Goal: Check status: Check status

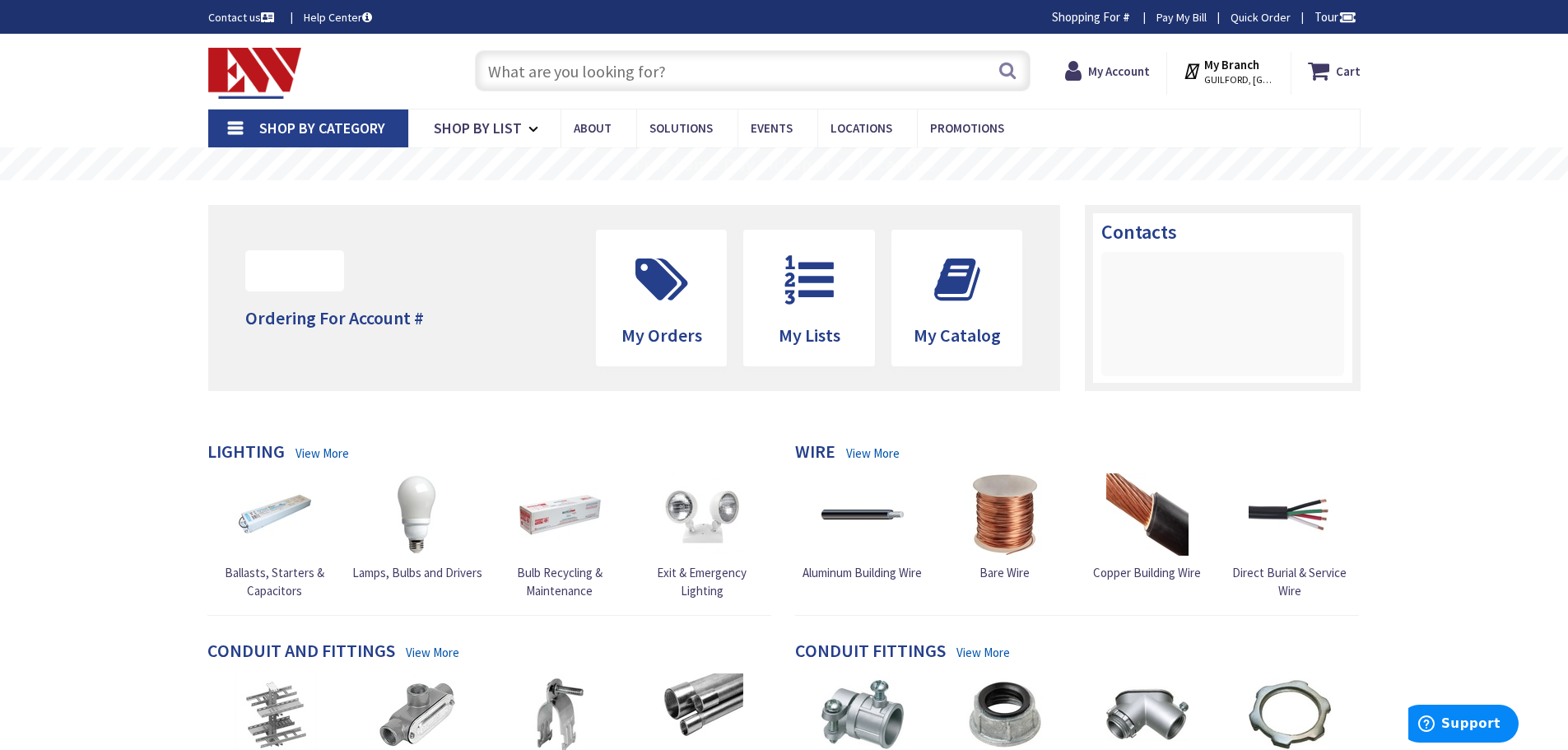
click at [1234, 72] on strong "My Branch" at bounding box center [1231, 65] width 55 height 16
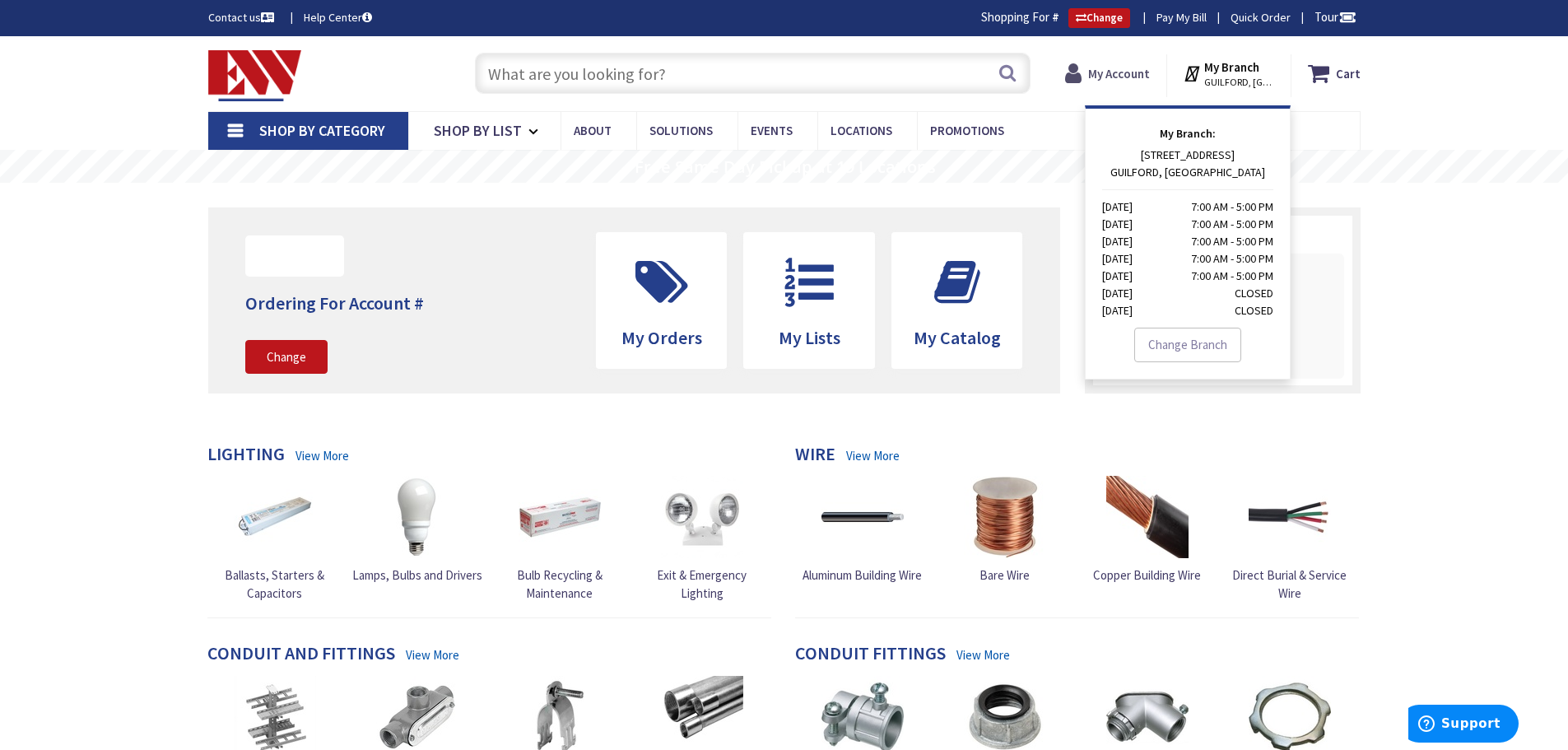
click at [1117, 74] on strong "My Account" at bounding box center [1119, 74] width 62 height 16
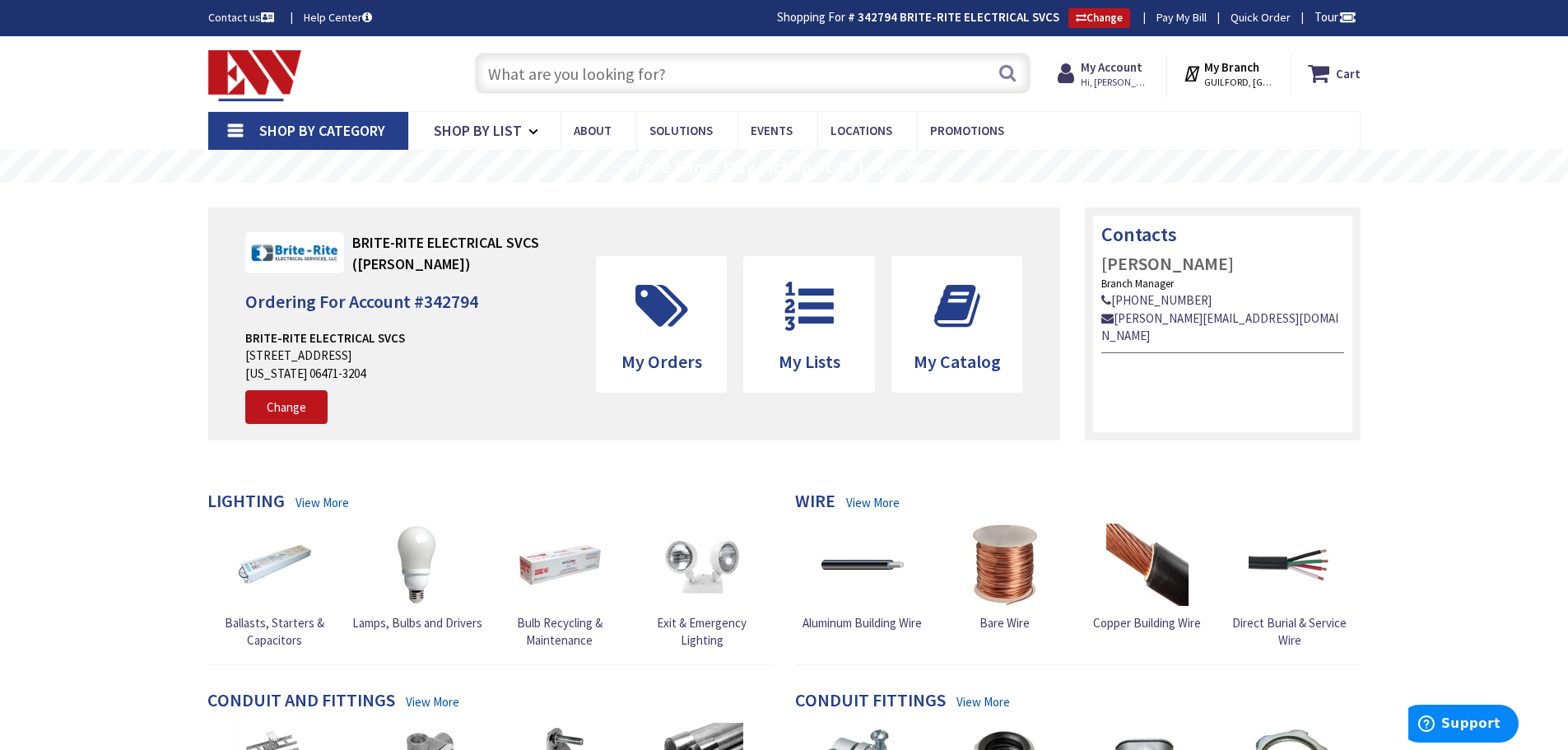
type input "[STREET_ADDRESS]"
click at [1111, 72] on strong "My Account" at bounding box center [1111, 67] width 62 height 16
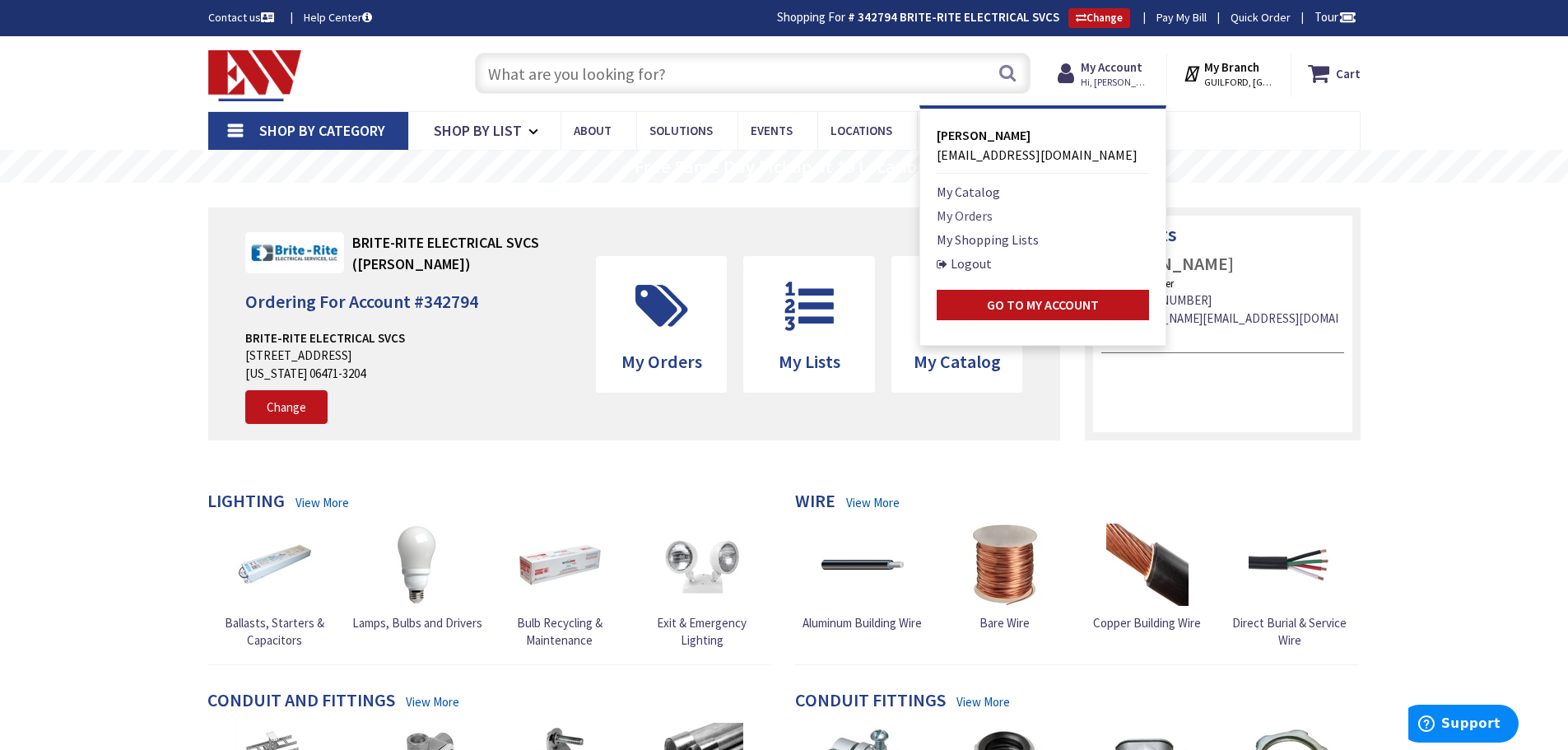
click at [986, 216] on link "My Orders" at bounding box center [964, 216] width 56 height 20
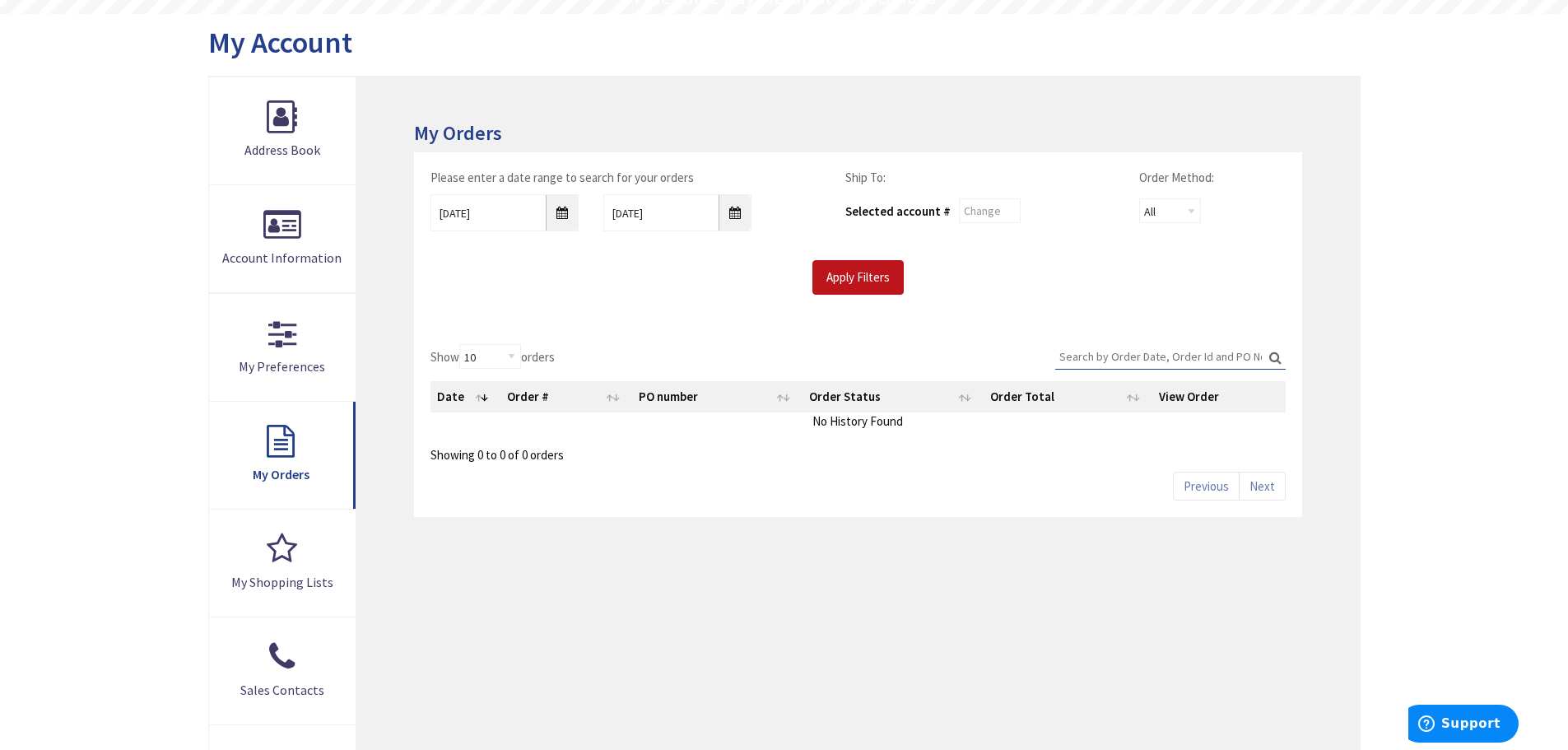
scroll to position [247, 0]
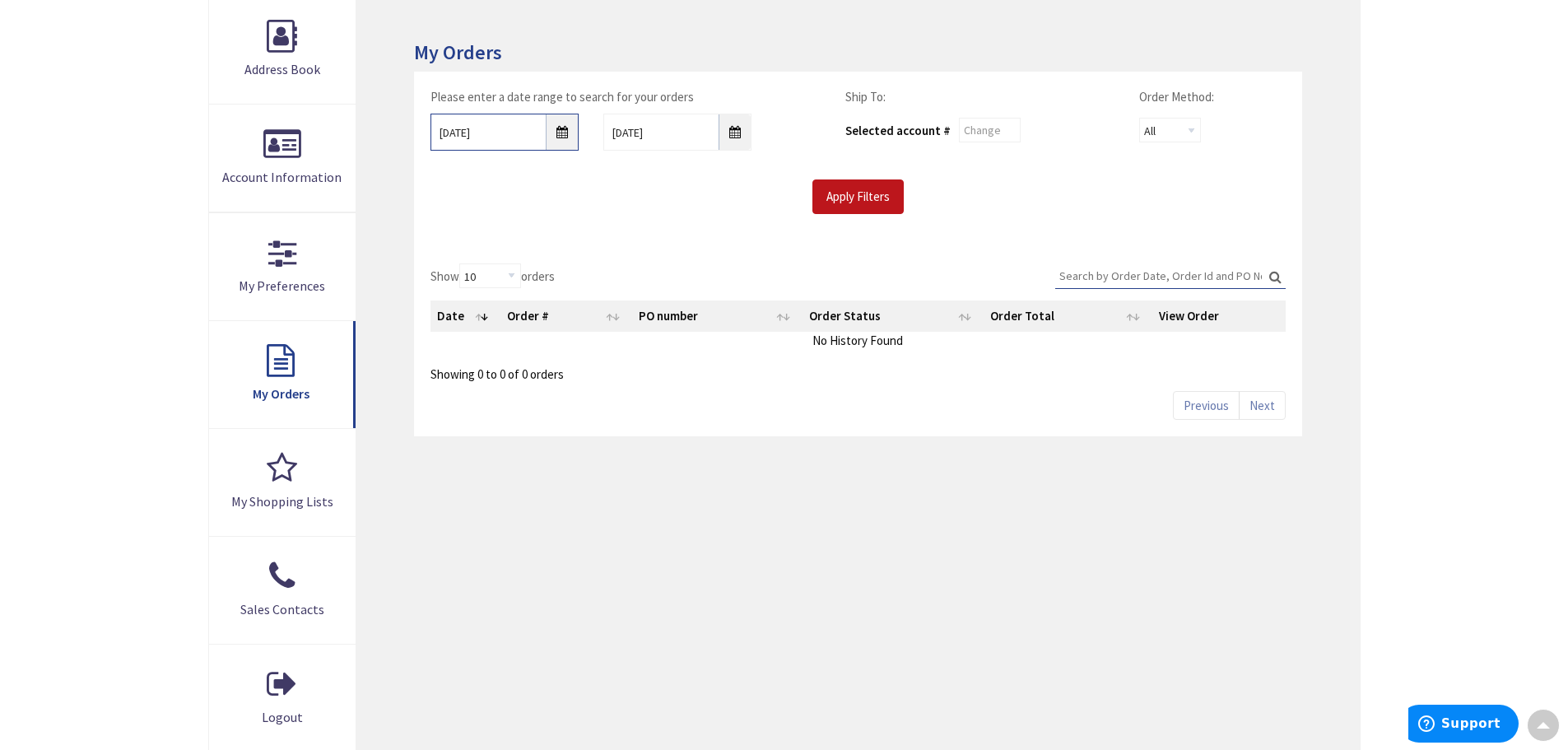
click at [565, 133] on input "10/3/2025" at bounding box center [504, 132] width 148 height 37
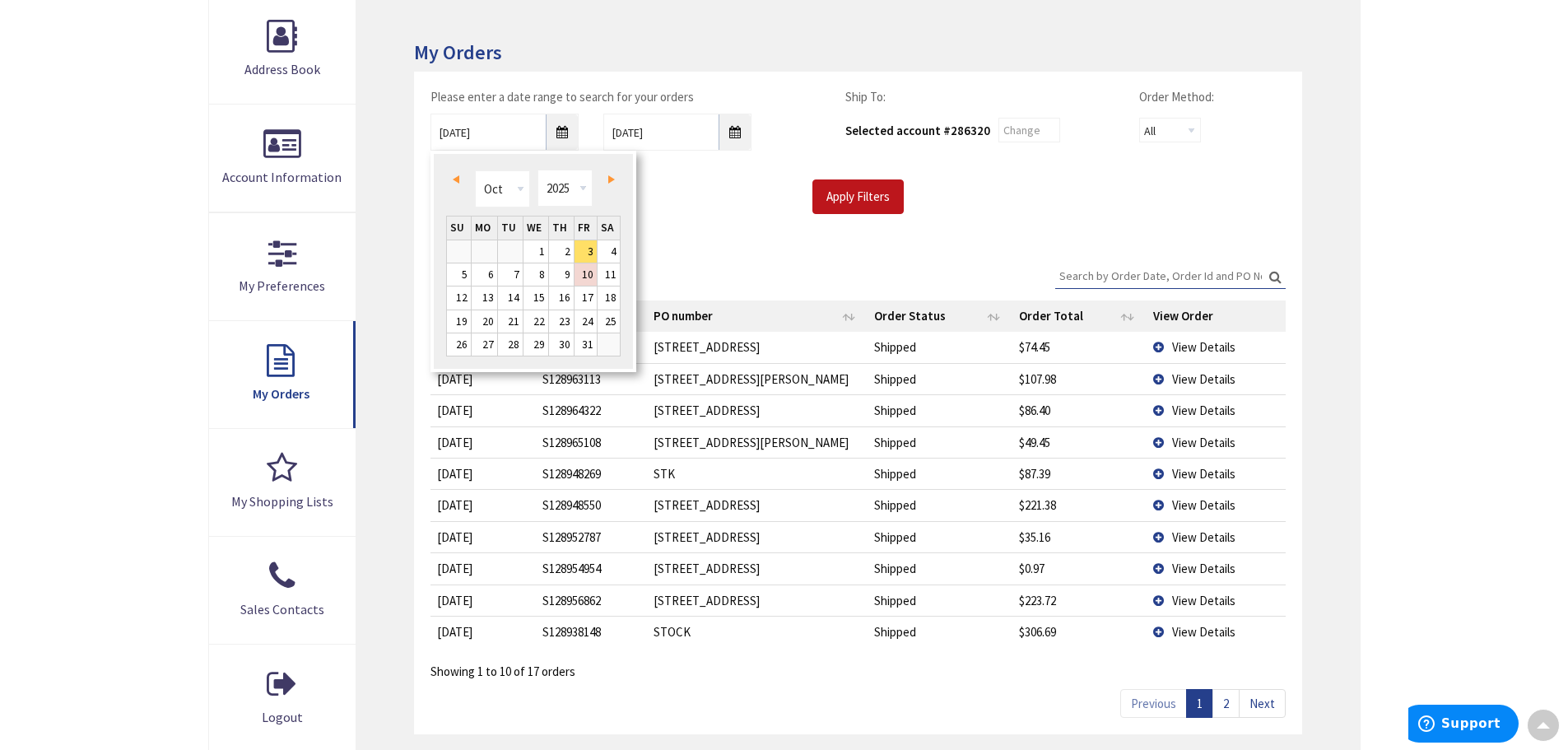
click at [456, 179] on span "Prev" at bounding box center [456, 179] width 7 height 8
click at [460, 252] on link "1" at bounding box center [459, 249] width 24 height 22
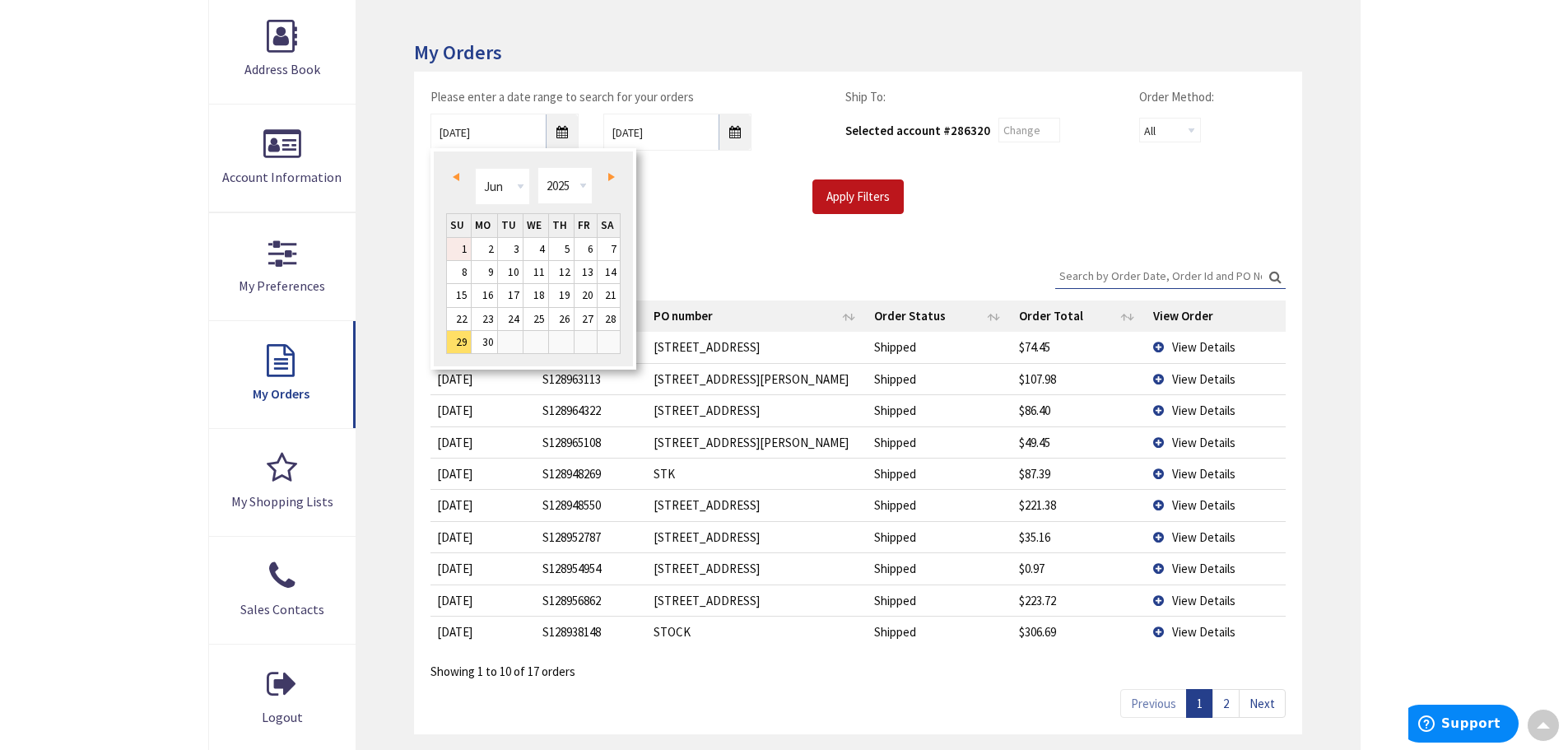
type input "06/01/2025"
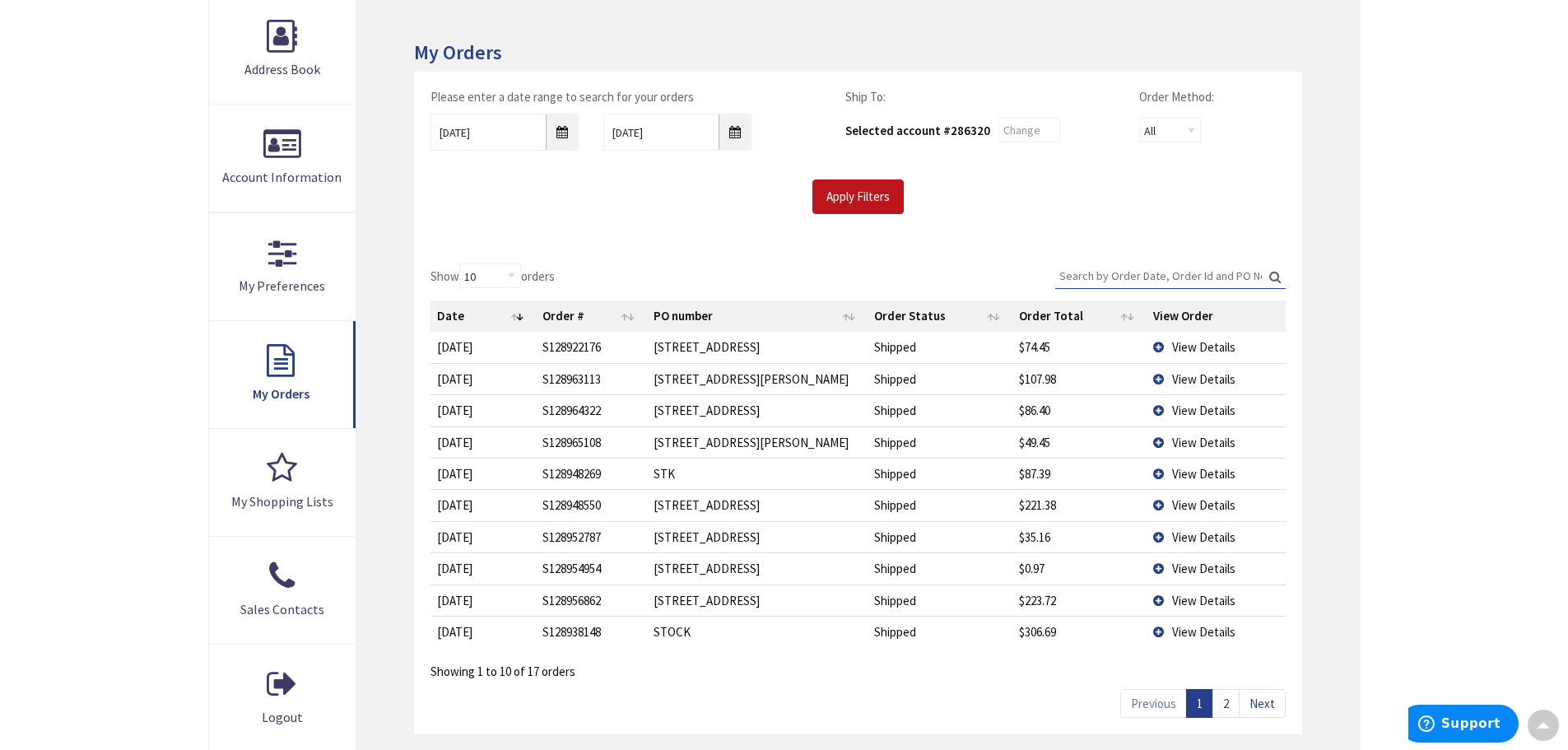
click at [1136, 278] on input "Search:" at bounding box center [1170, 275] width 230 height 25
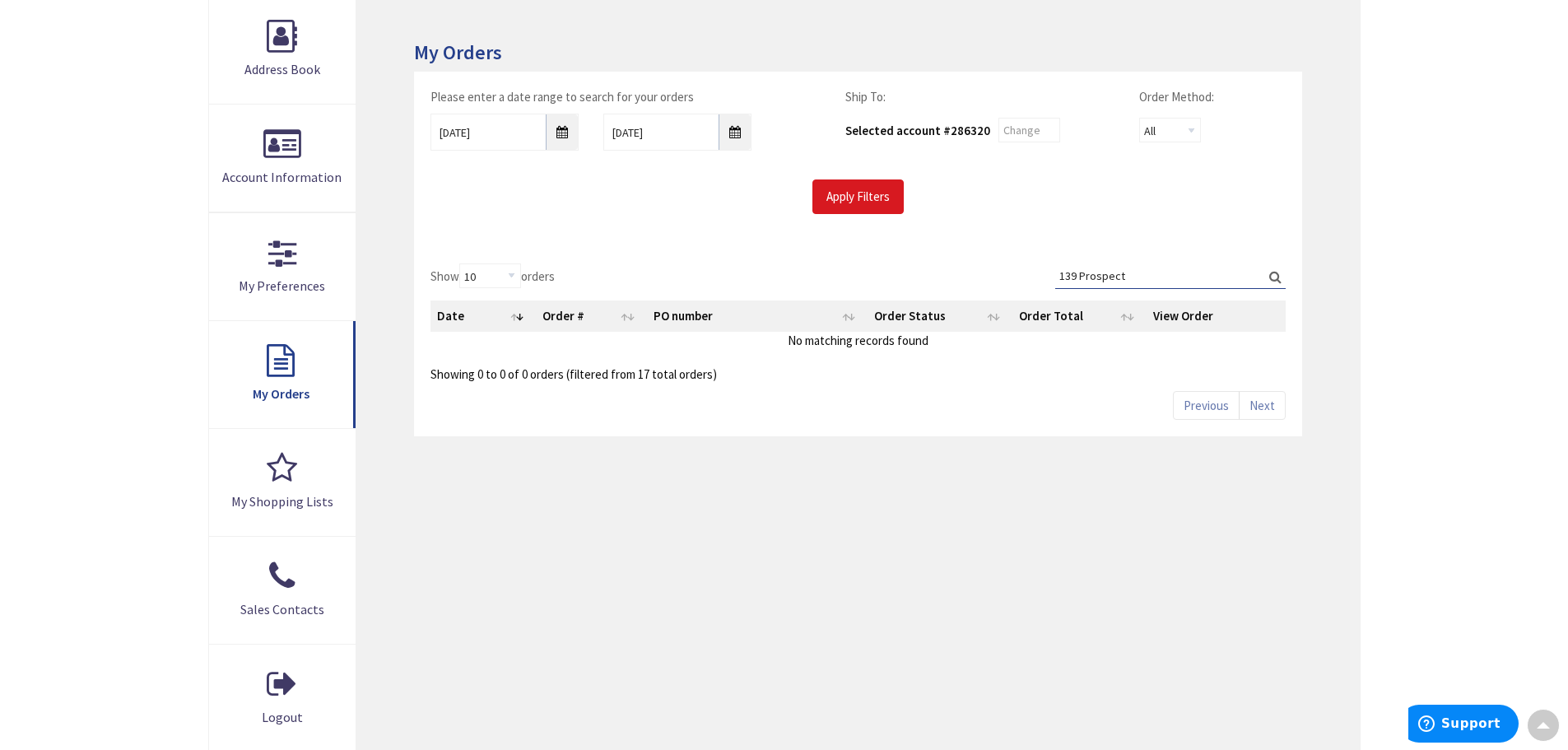
type input "139 Prospect"
click at [856, 197] on input "Apply Filters" at bounding box center [857, 196] width 91 height 35
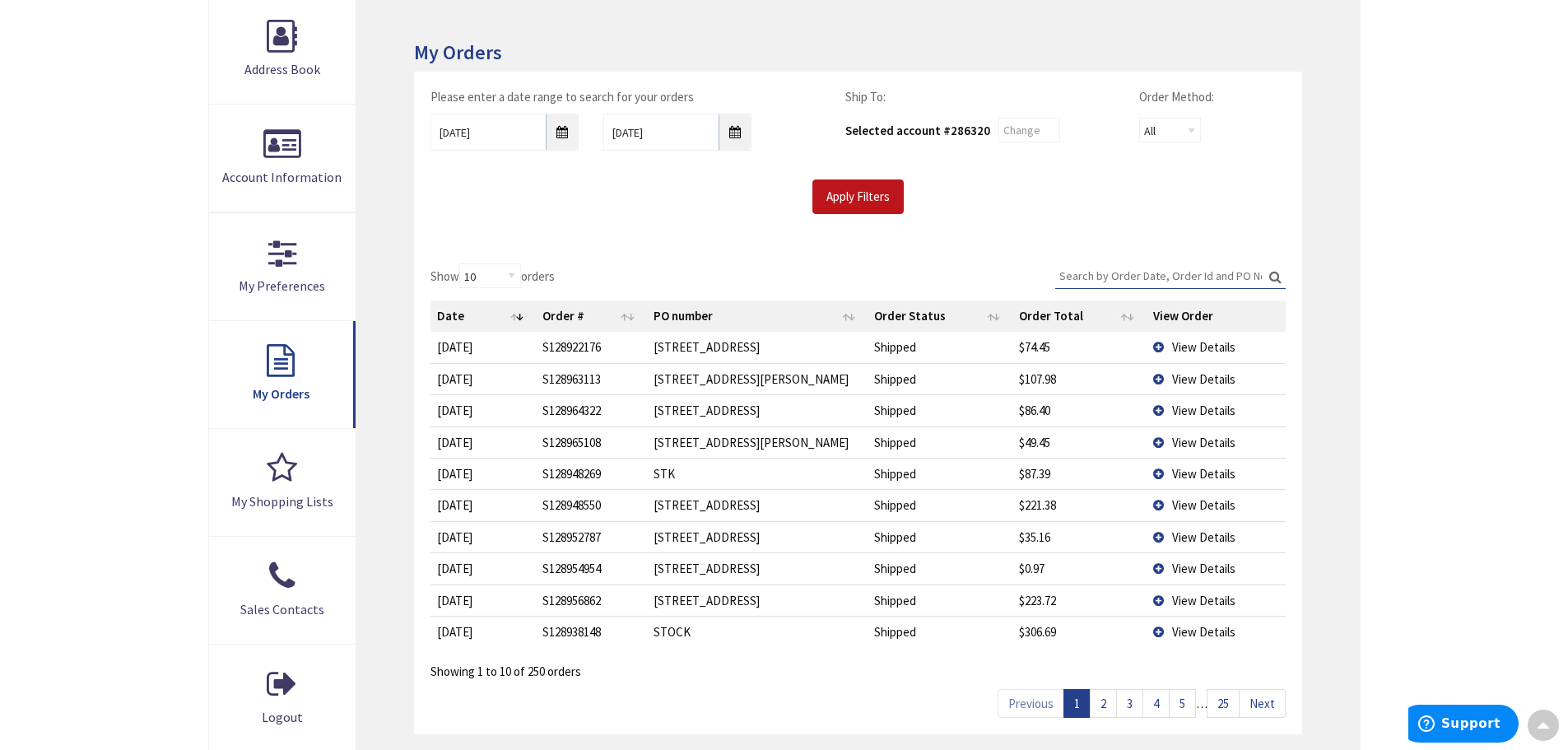
click at [1150, 275] on input "Search:" at bounding box center [1170, 275] width 230 height 25
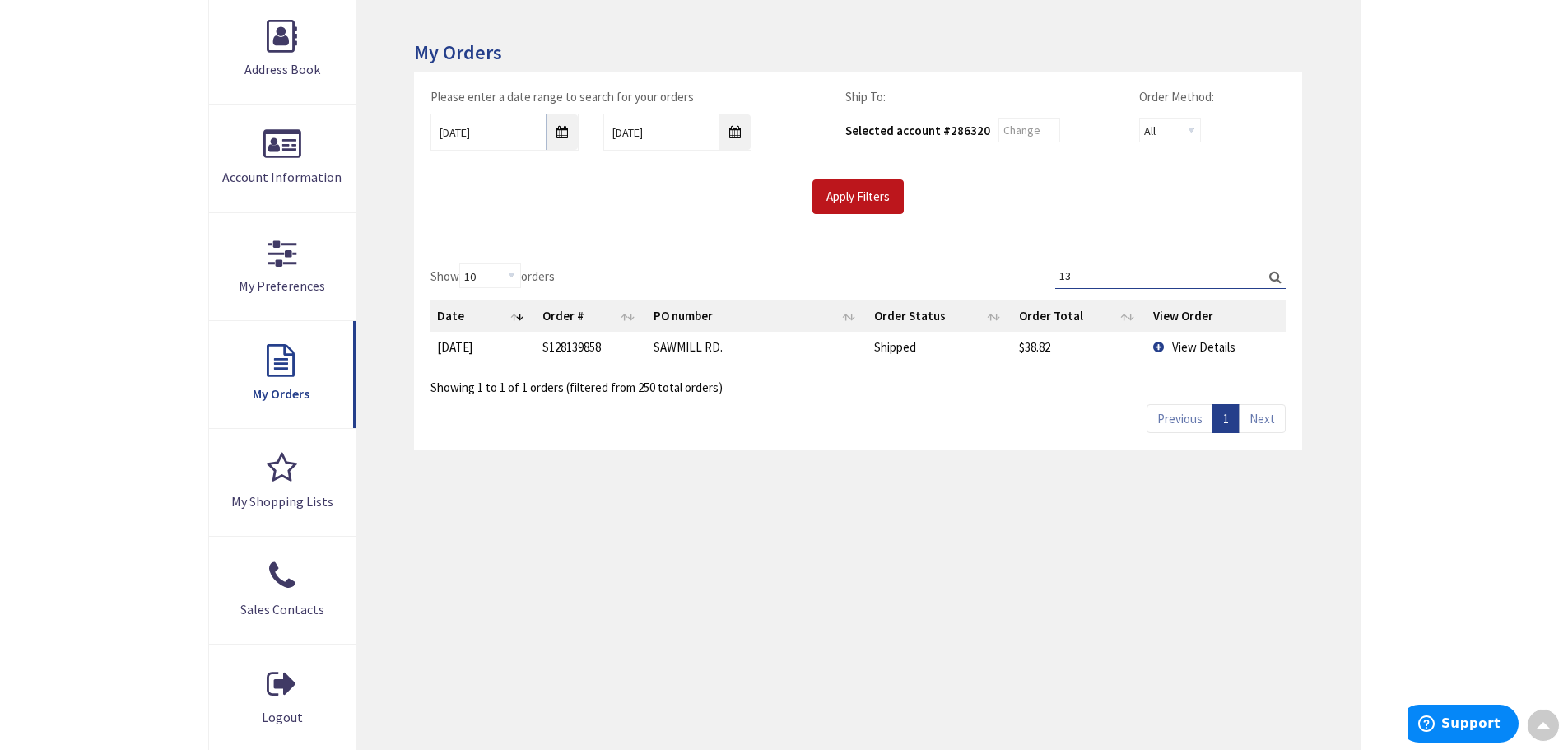
type input "1"
type input "pro"
click at [568, 132] on input "06/01/2025" at bounding box center [504, 132] width 148 height 37
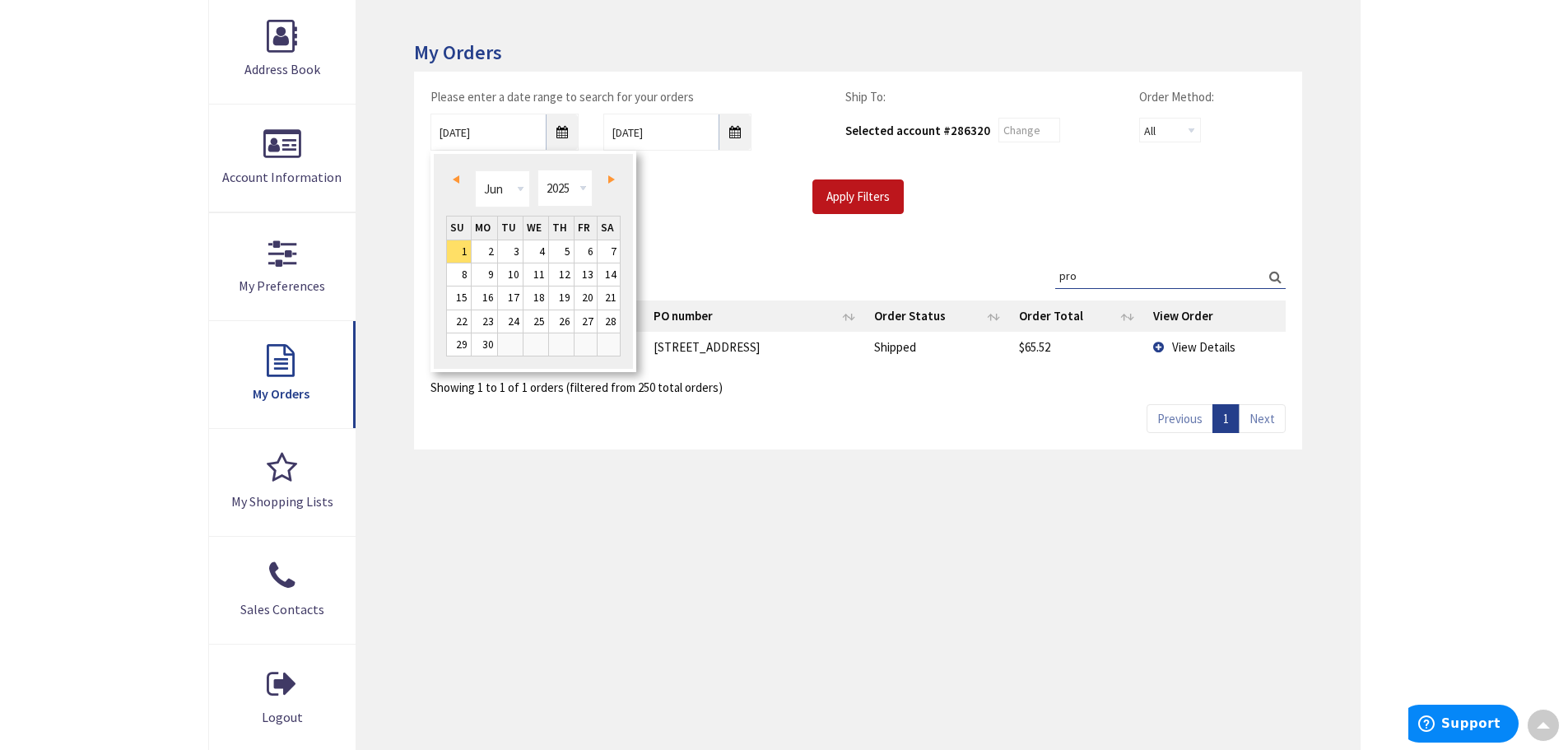
click at [459, 177] on link "Prev" at bounding box center [459, 179] width 22 height 22
click at [613, 179] on span "Next" at bounding box center [611, 179] width 7 height 8
click at [565, 299] on link "13" at bounding box center [561, 297] width 25 height 22
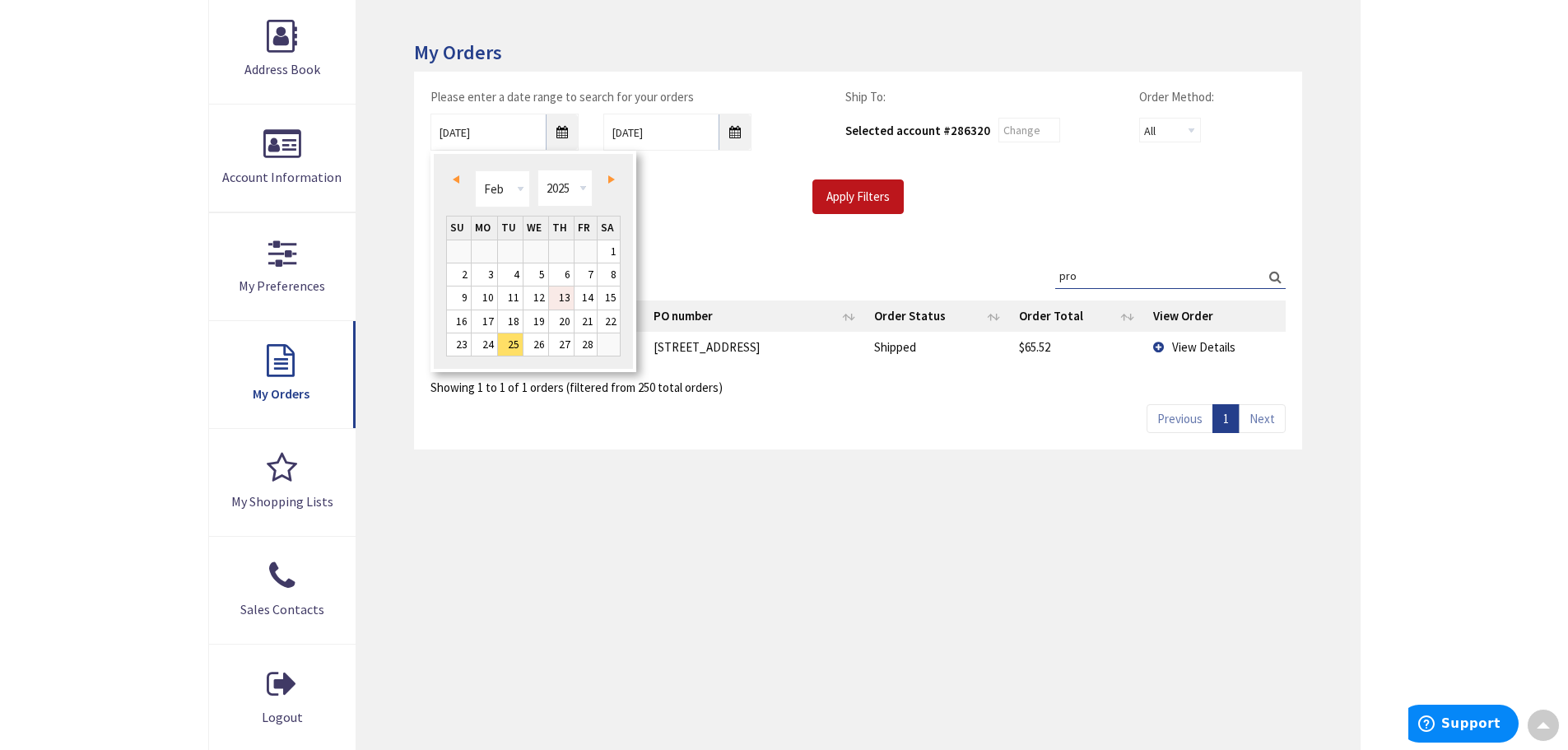
type input "02/13/2025"
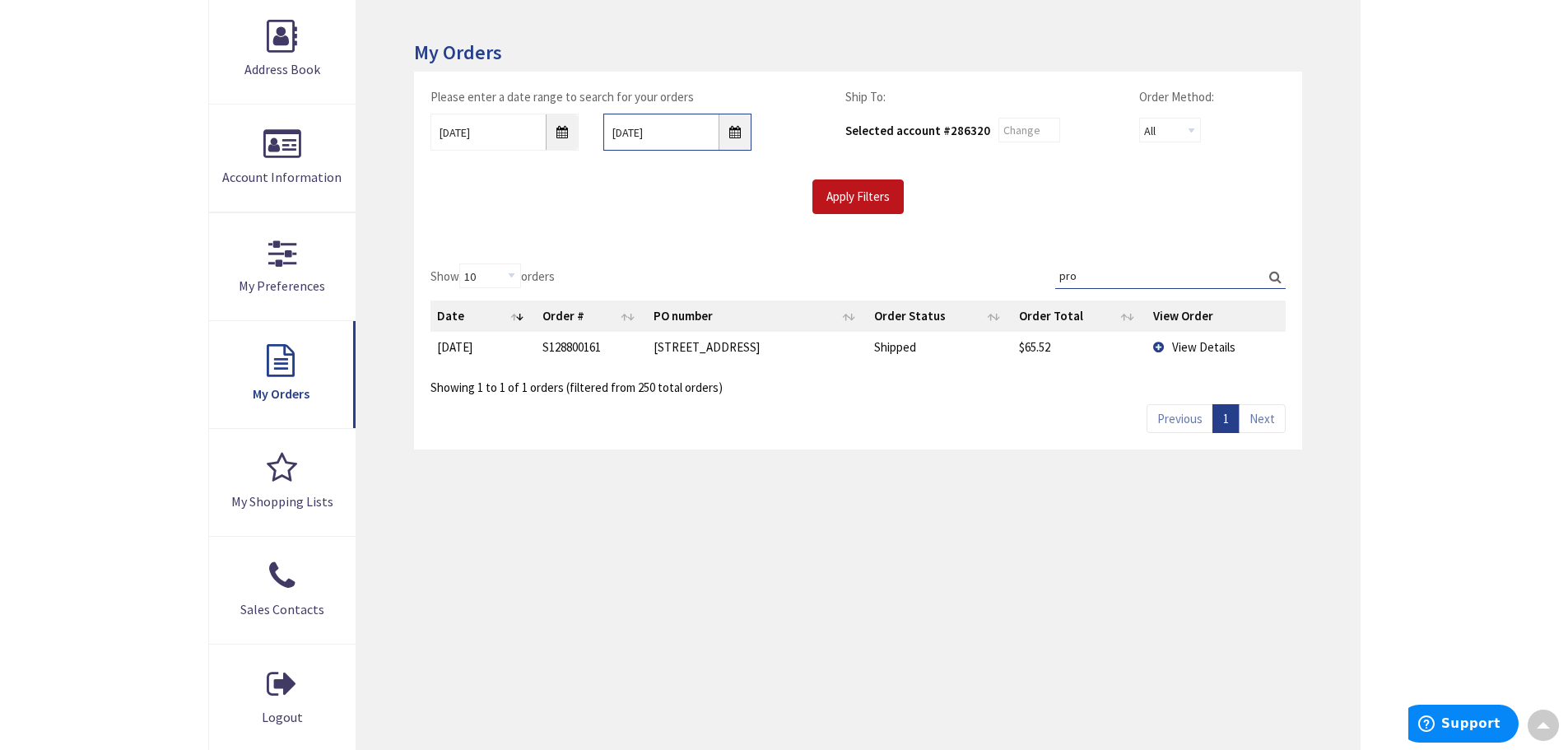
click at [727, 134] on input "10/10/2025" at bounding box center [677, 132] width 148 height 37
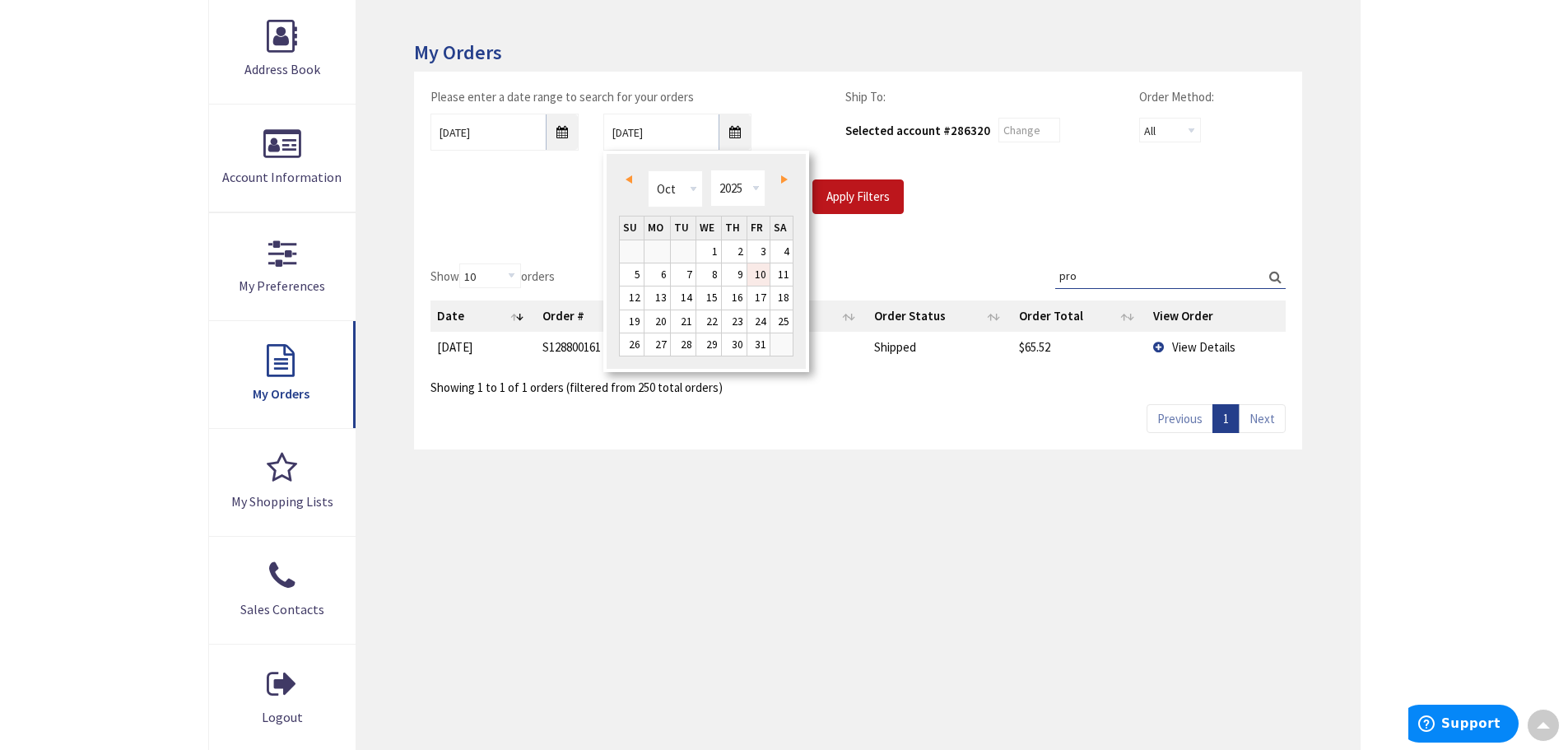
click at [634, 177] on link "Prev" at bounding box center [631, 179] width 22 height 22
click at [633, 177] on link "Prev" at bounding box center [631, 179] width 22 height 22
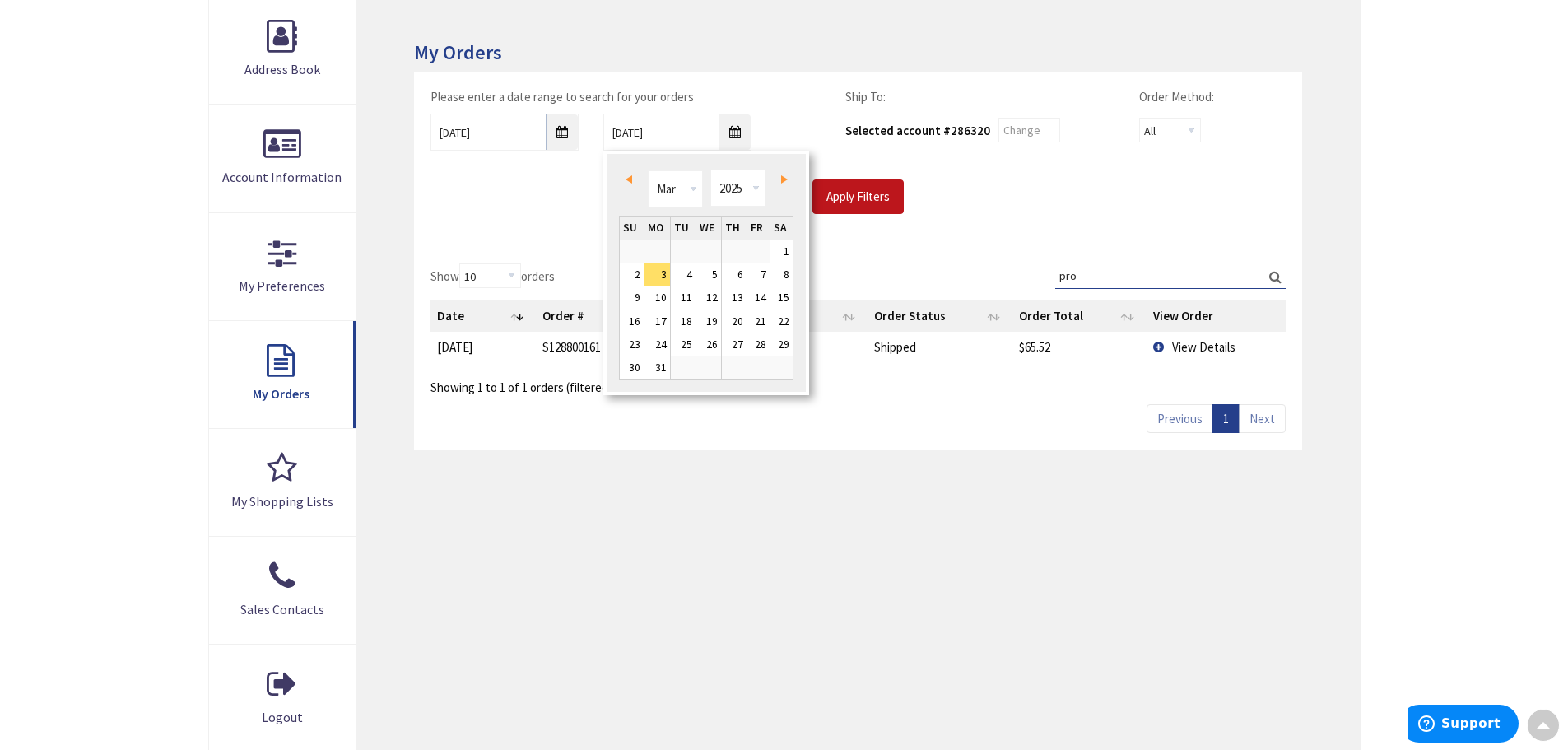
click at [633, 177] on link "Prev" at bounding box center [631, 179] width 22 height 22
click at [760, 347] on link "28" at bounding box center [758, 344] width 22 height 22
type input "02/28/2025"
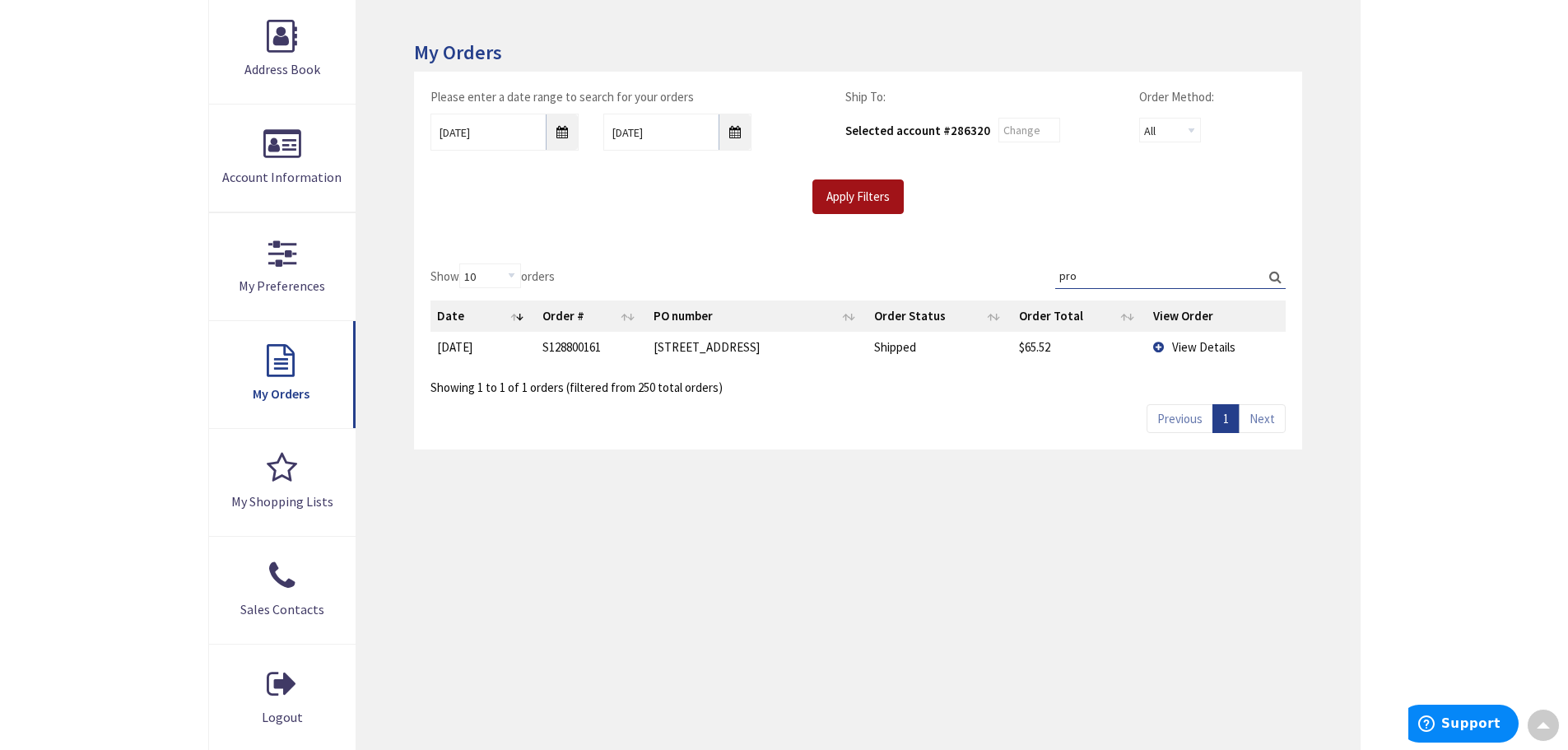
click at [860, 209] on input "Apply Filters" at bounding box center [857, 196] width 91 height 35
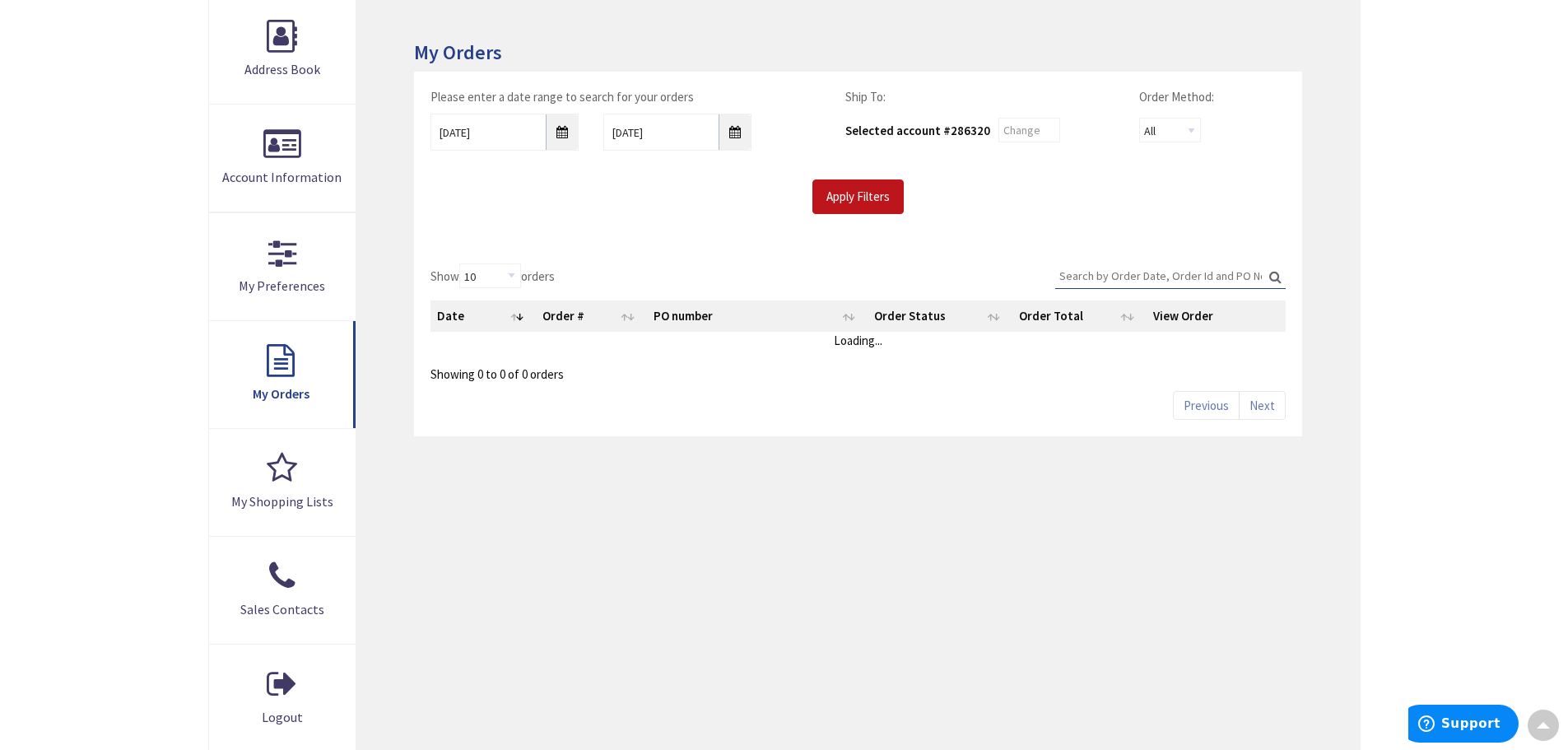
click at [1117, 277] on input "Search:" at bounding box center [1170, 275] width 230 height 25
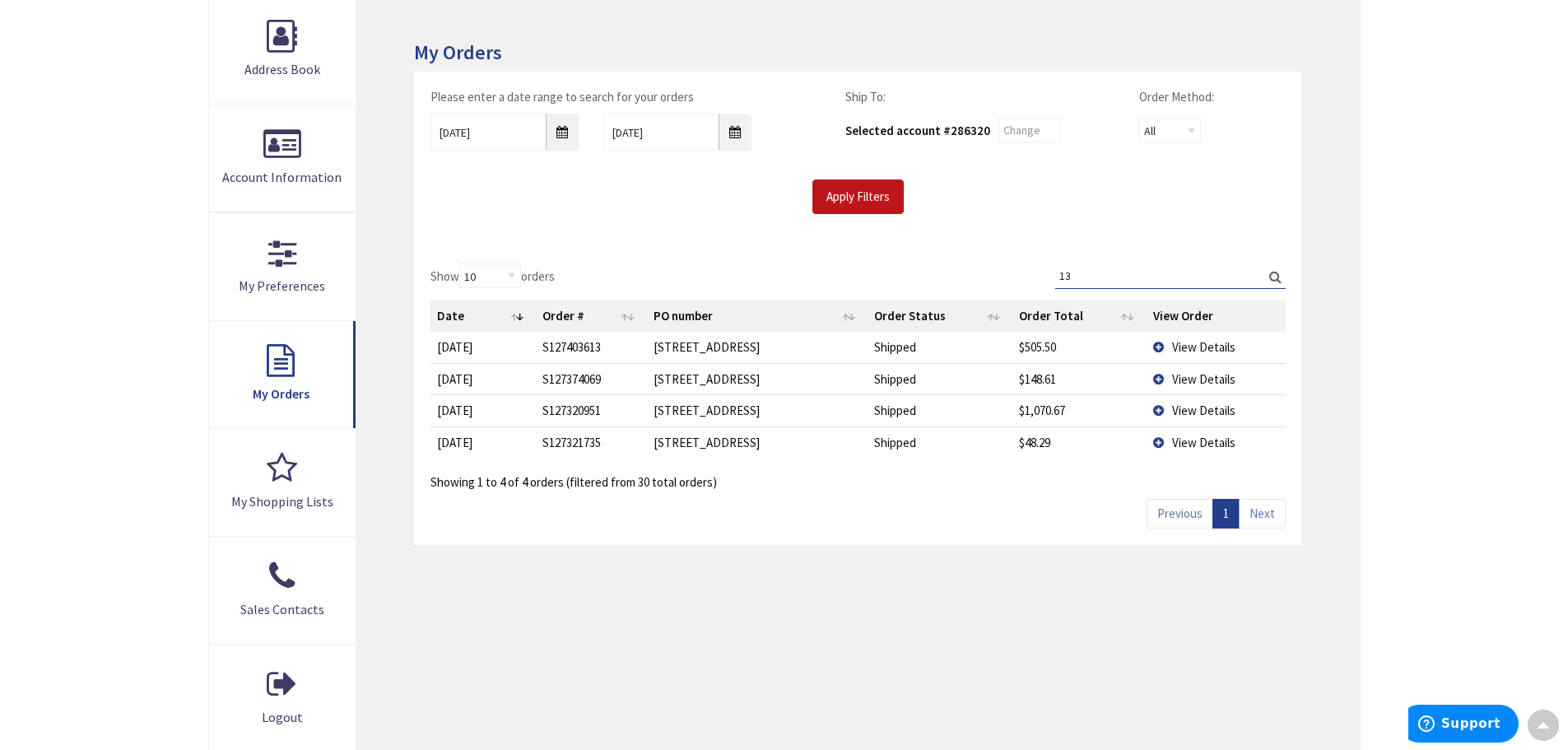
type input "13"
click at [1194, 374] on span "View Details" at bounding box center [1203, 379] width 63 height 16
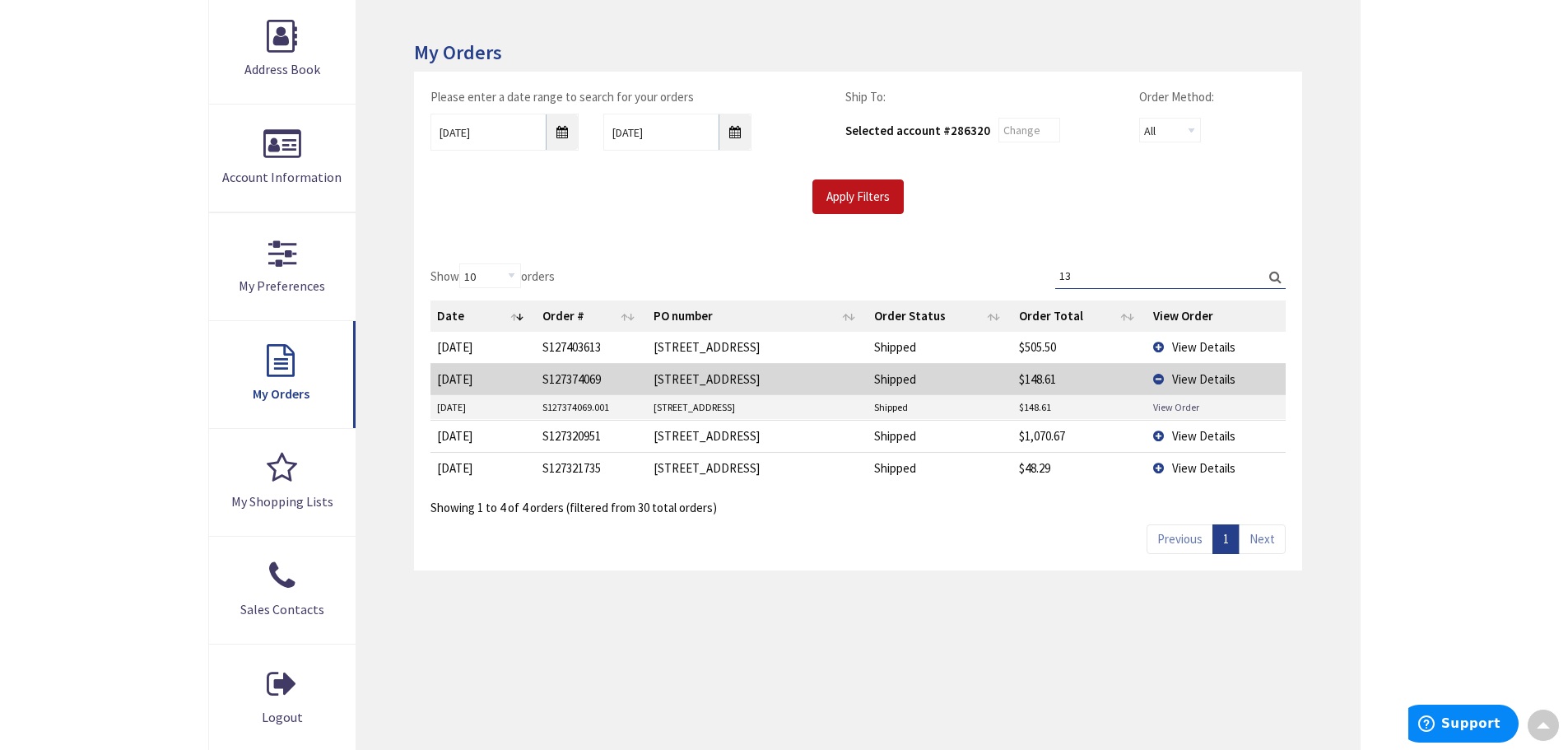
click at [1168, 406] on link "View Order" at bounding box center [1176, 407] width 46 height 14
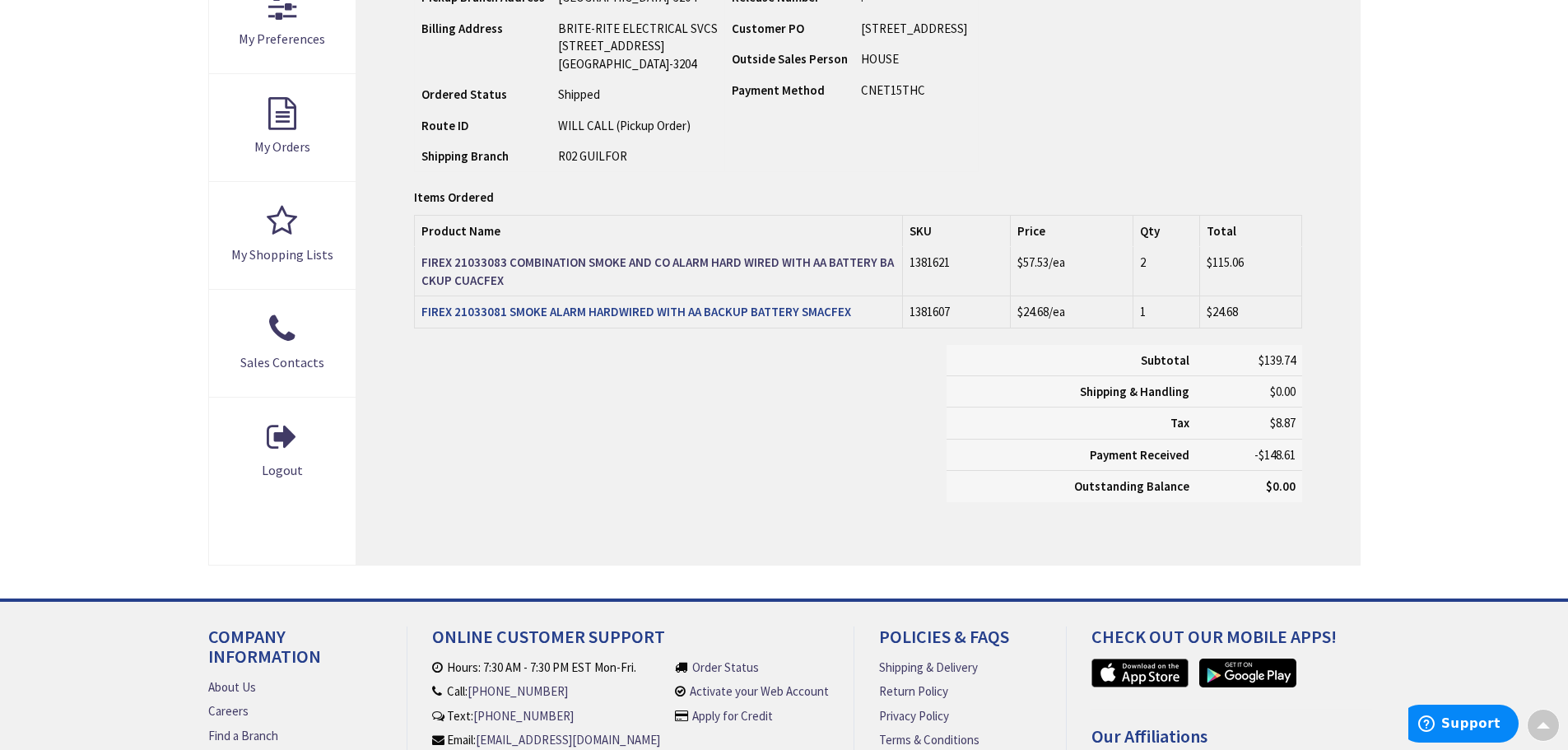
scroll to position [496, 0]
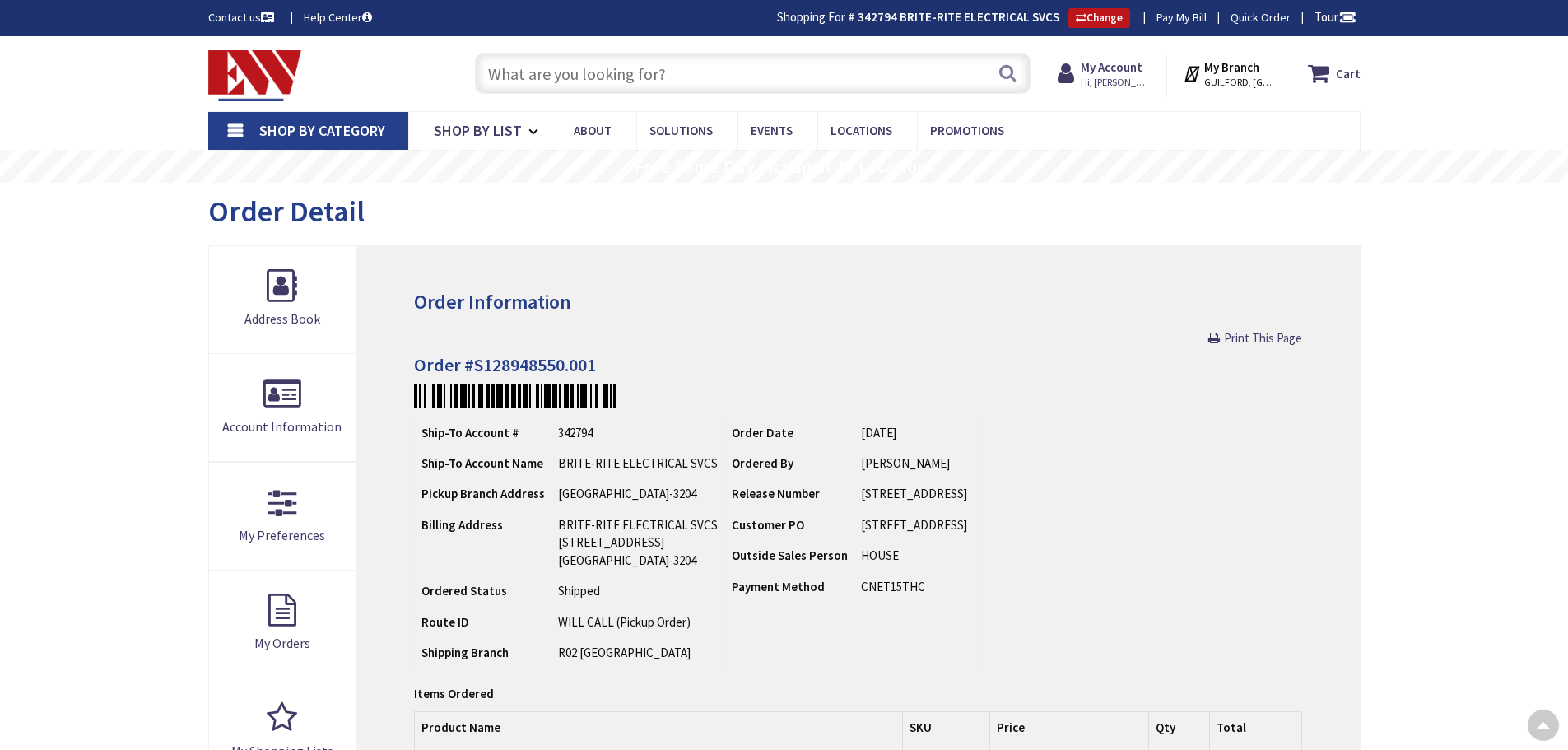
scroll to position [85, 0]
